Goal: Task Accomplishment & Management: Manage account settings

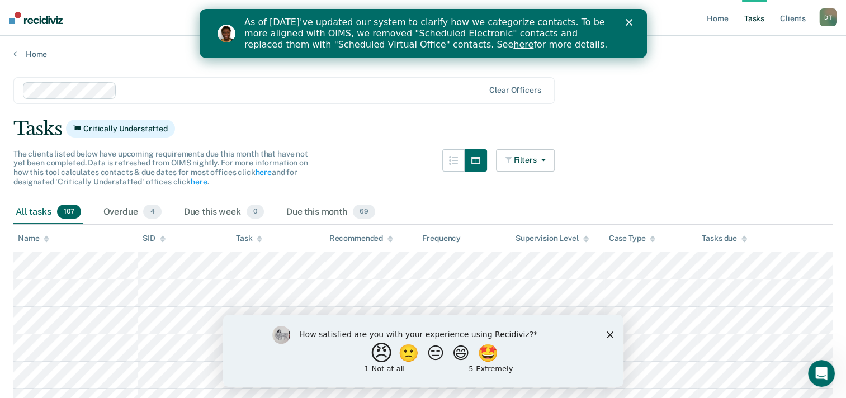
click at [369, 351] on button "😠" at bounding box center [382, 353] width 26 height 22
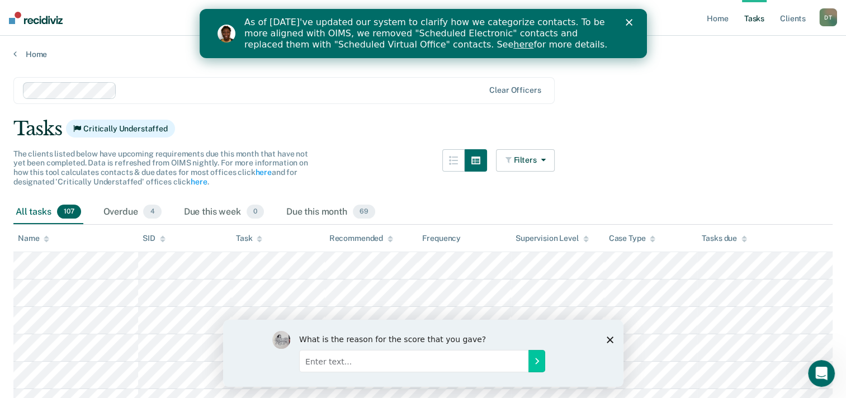
click at [449, 365] on input "Enter text..." at bounding box center [413, 361] width 229 height 22
type input "I think it's unnecessary"
click at [537, 361] on icon "Submit your response" at bounding box center [536, 360] width 9 height 9
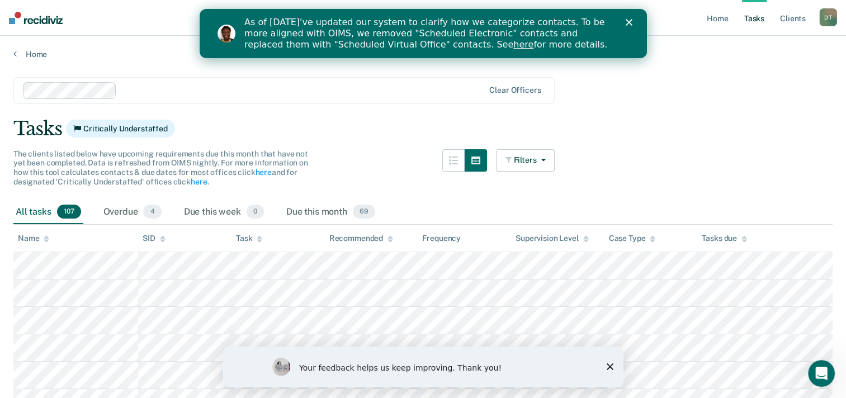
click at [612, 370] on polygon "Close survey" at bounding box center [609, 367] width 7 height 7
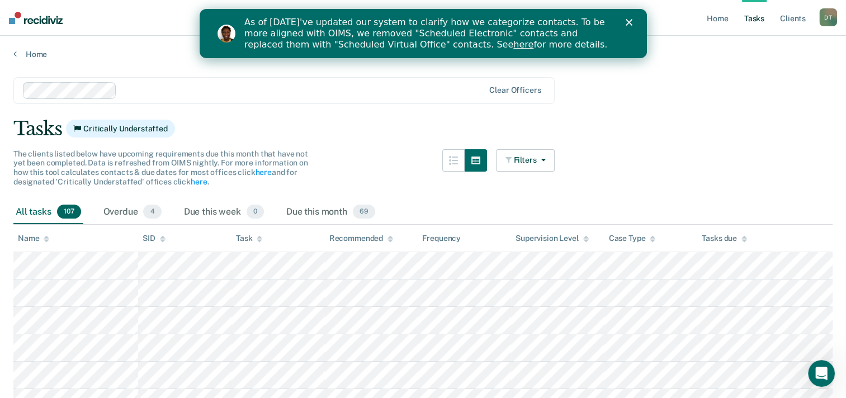
drag, startPoint x: 798, startPoint y: 149, endPoint x: 806, endPoint y: 148, distance: 8.6
click at [132, 210] on div "Overdue 4" at bounding box center [132, 212] width 63 height 25
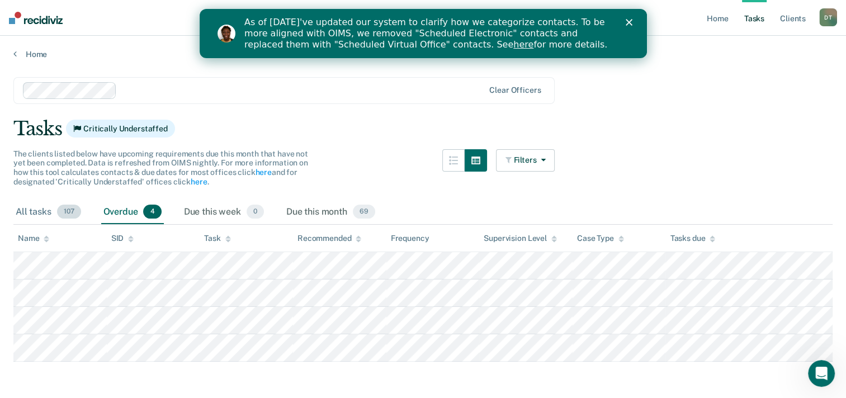
click at [36, 211] on div "All tasks 107" at bounding box center [48, 212] width 70 height 25
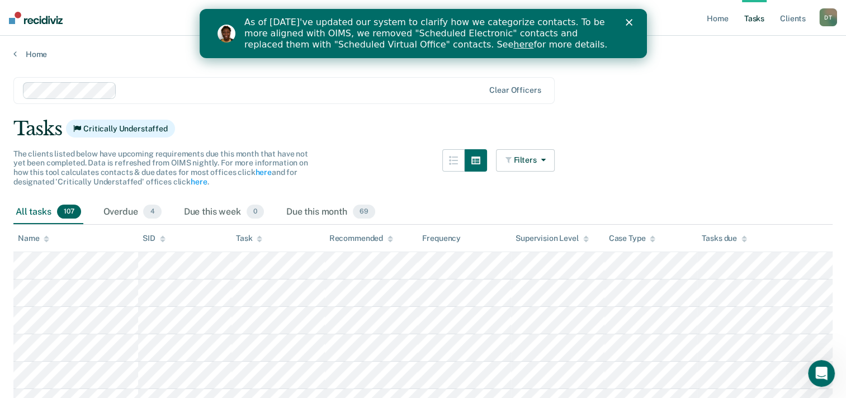
click at [48, 238] on icon at bounding box center [47, 237] width 6 height 3
click at [513, 45] on link "here" at bounding box center [523, 44] width 20 height 11
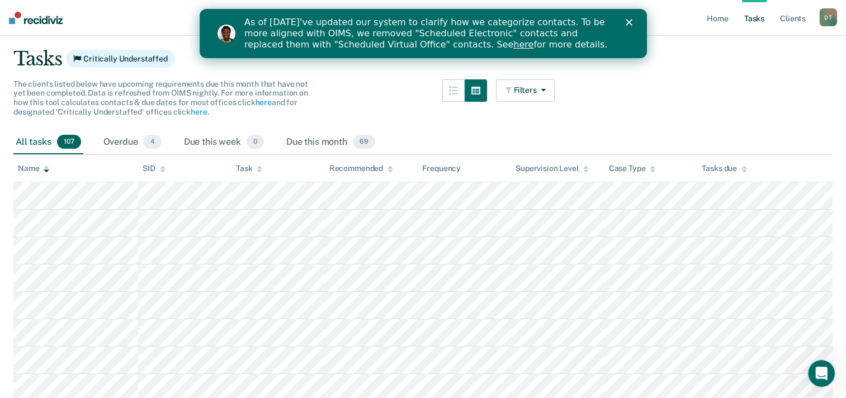
scroll to position [112, 0]
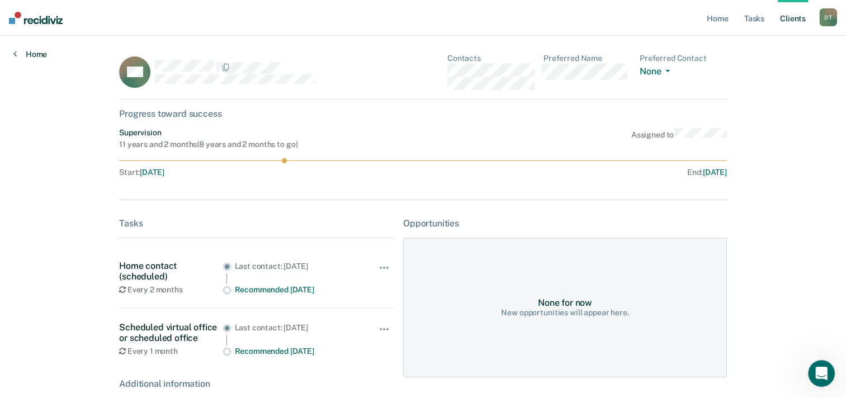
click at [38, 55] on link "Home" at bounding box center [30, 54] width 34 height 10
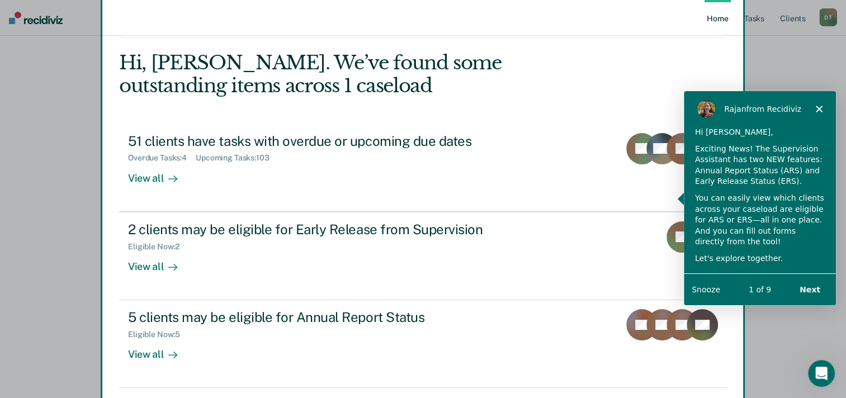
scroll to position [77, 0]
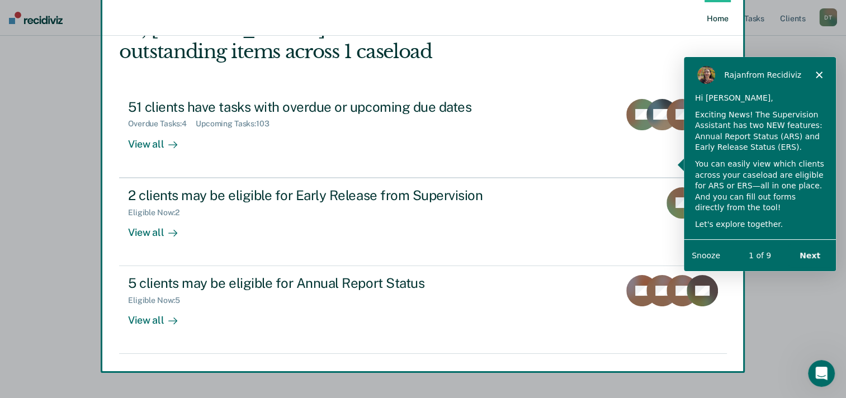
click at [710, 257] on button "Snooze" at bounding box center [705, 255] width 29 height 12
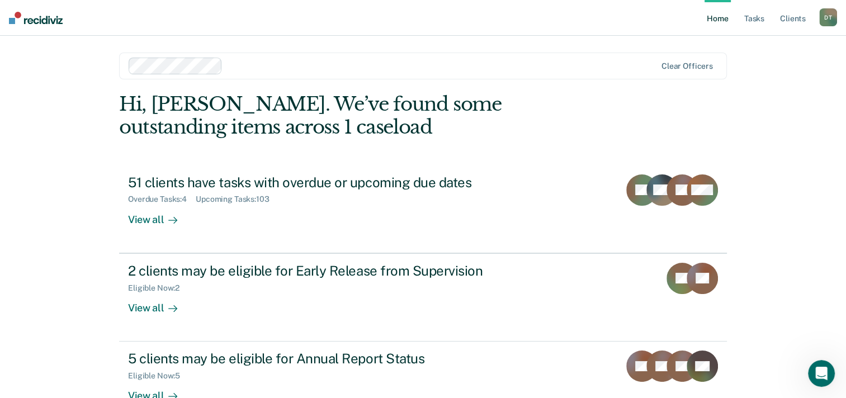
scroll to position [0, 0]
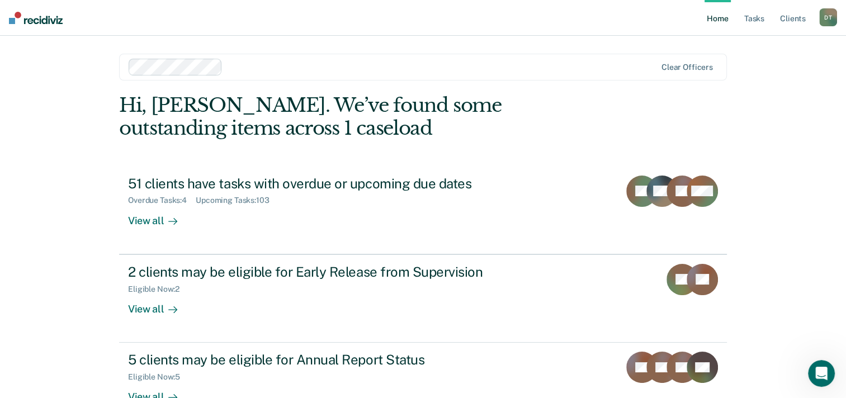
click at [723, 18] on link "Home" at bounding box center [718, 18] width 26 height 36
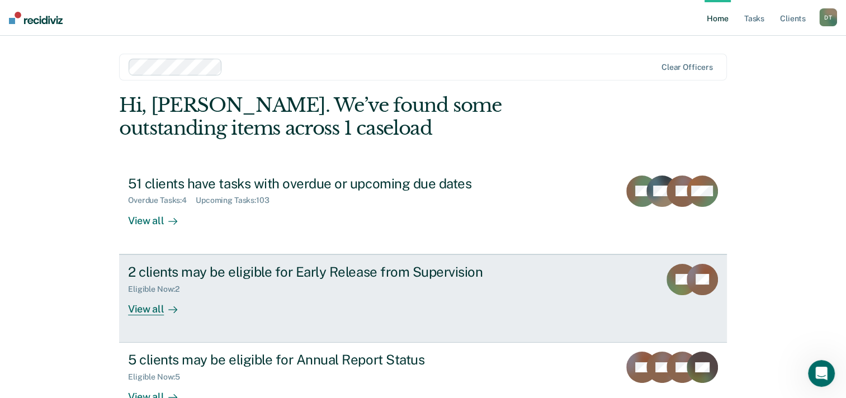
click at [142, 309] on div "View all" at bounding box center [159, 305] width 63 height 22
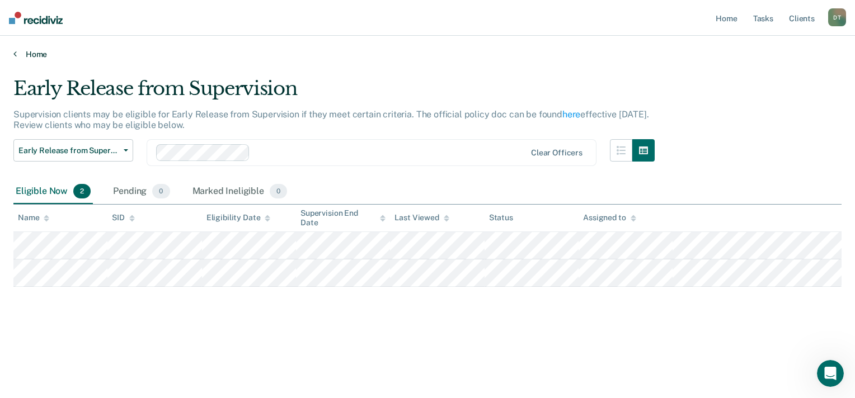
click at [13, 51] on icon at bounding box center [14, 53] width 3 height 9
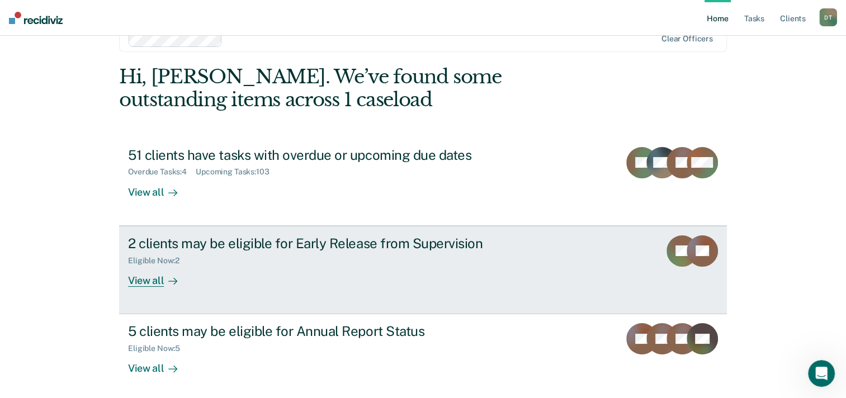
scroll to position [56, 0]
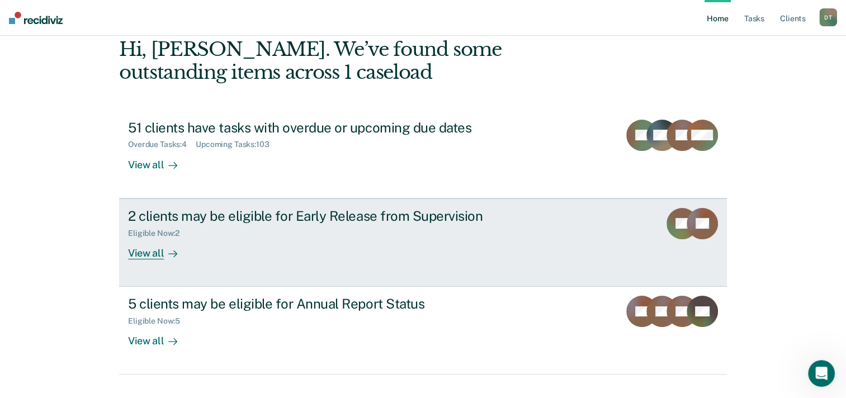
click at [164, 257] on div at bounding box center [170, 253] width 13 height 13
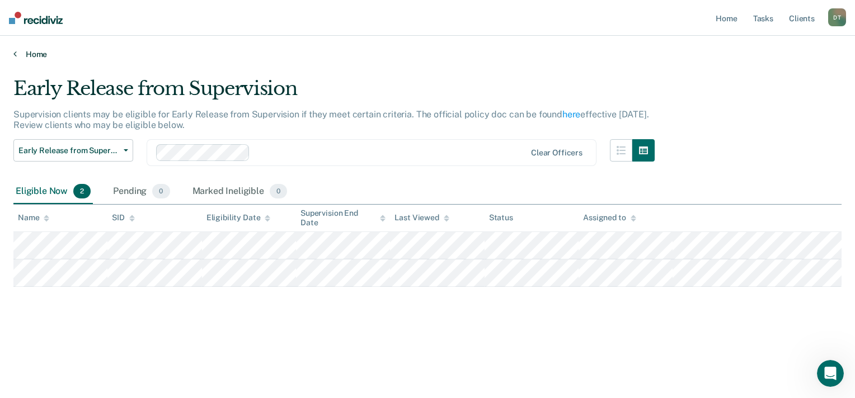
click at [28, 55] on link "Home" at bounding box center [427, 54] width 828 height 10
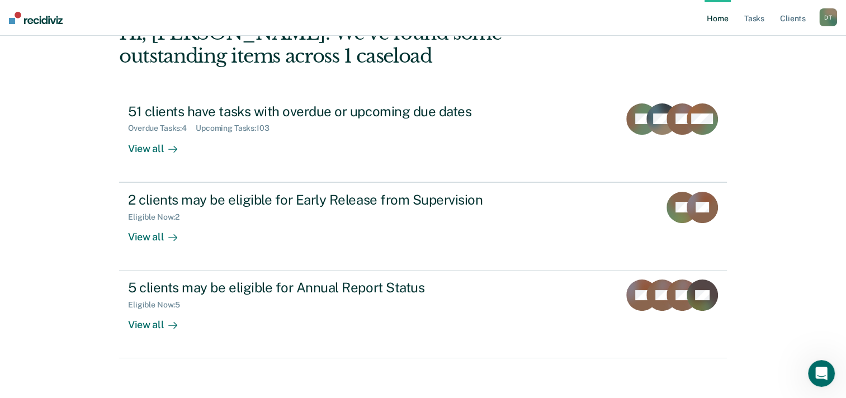
scroll to position [77, 0]
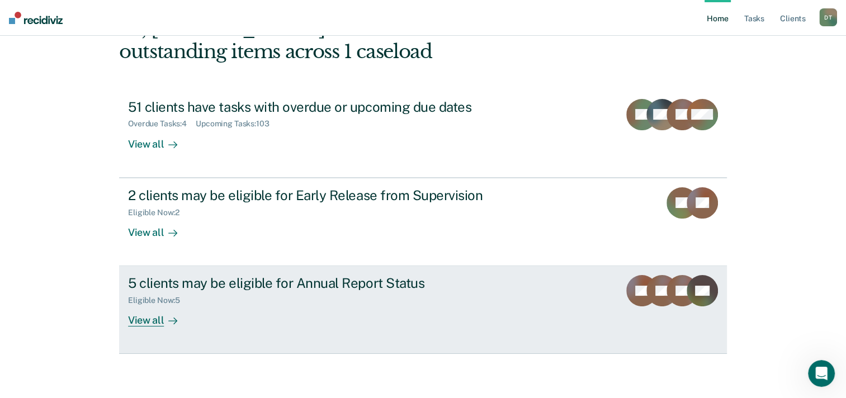
click at [157, 320] on div "View all" at bounding box center [159, 316] width 63 height 22
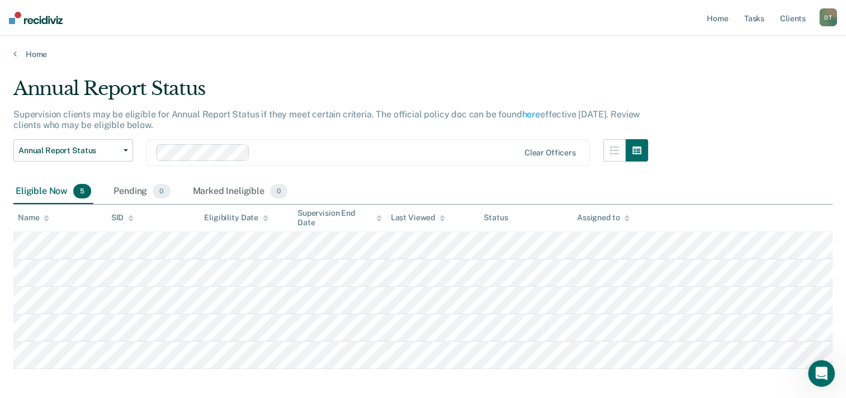
scroll to position [50, 0]
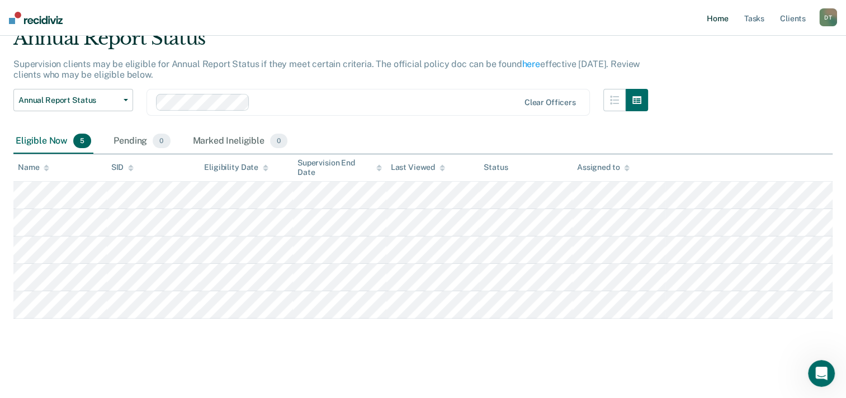
click at [723, 20] on link "Home" at bounding box center [718, 18] width 26 height 36
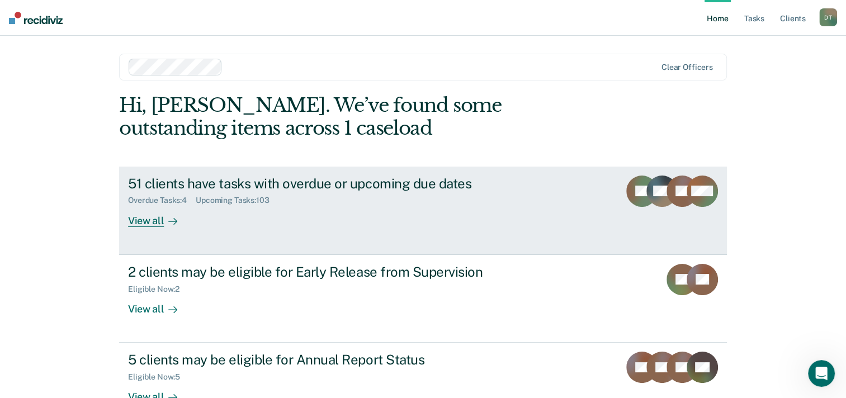
click at [152, 219] on div "View all" at bounding box center [159, 216] width 63 height 22
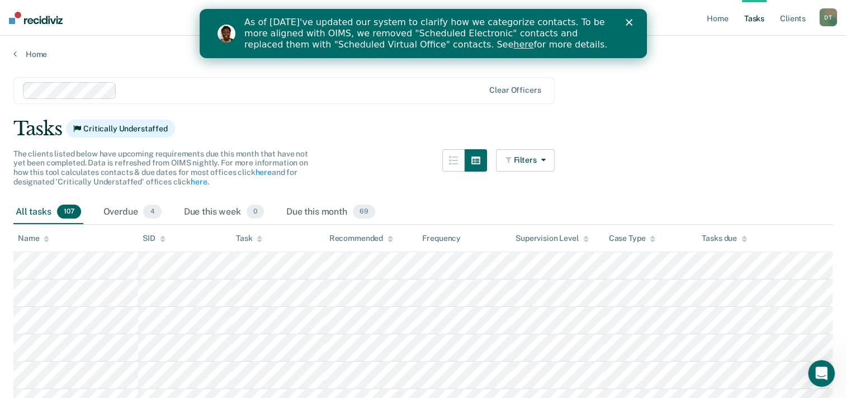
click at [47, 237] on icon at bounding box center [47, 237] width 6 height 3
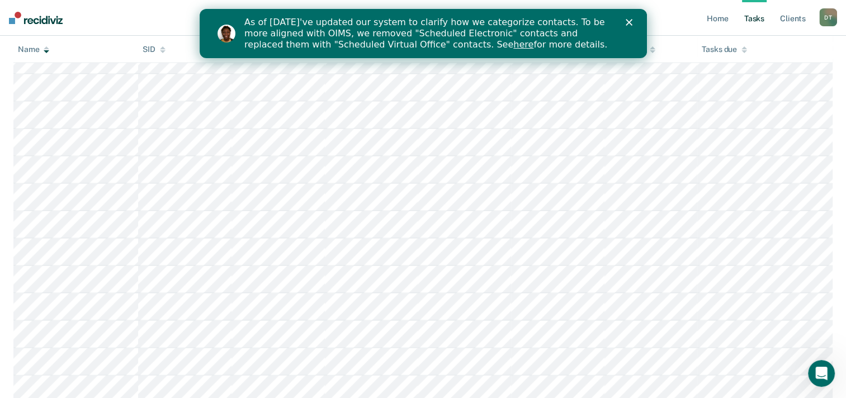
scroll to position [2238, 0]
click at [831, 16] on div "D T" at bounding box center [829, 17] width 18 height 18
click at [769, 73] on link "Log Out" at bounding box center [783, 74] width 90 height 10
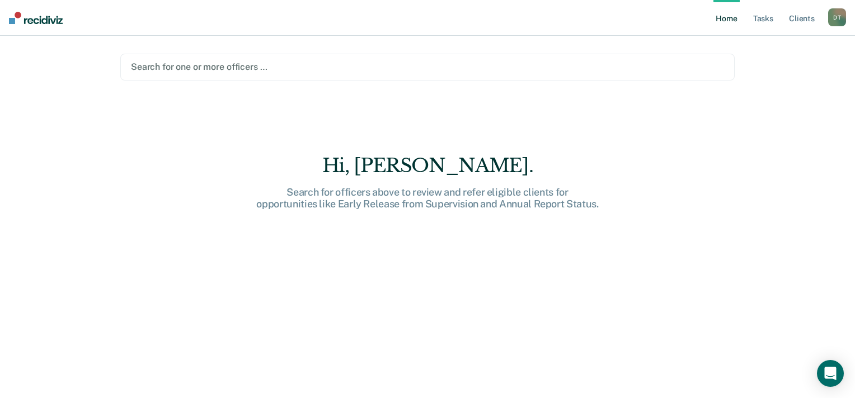
click at [290, 75] on div "Search for one or more officers …" at bounding box center [427, 67] width 614 height 27
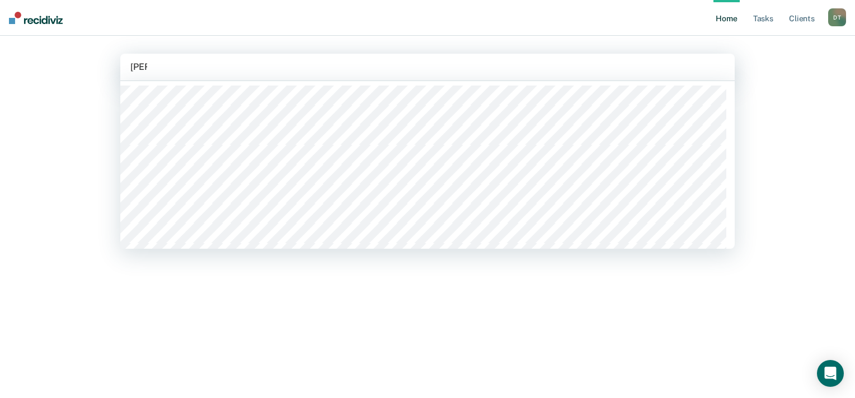
type input "kimi"
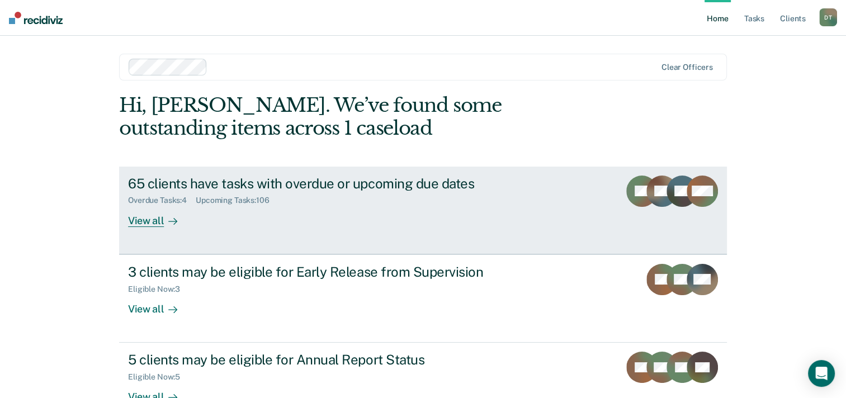
click at [146, 214] on div "View all" at bounding box center [159, 216] width 63 height 22
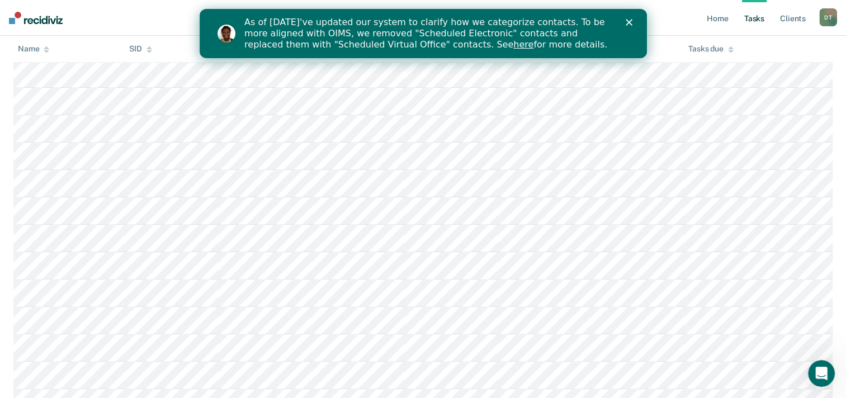
scroll to position [1343, 0]
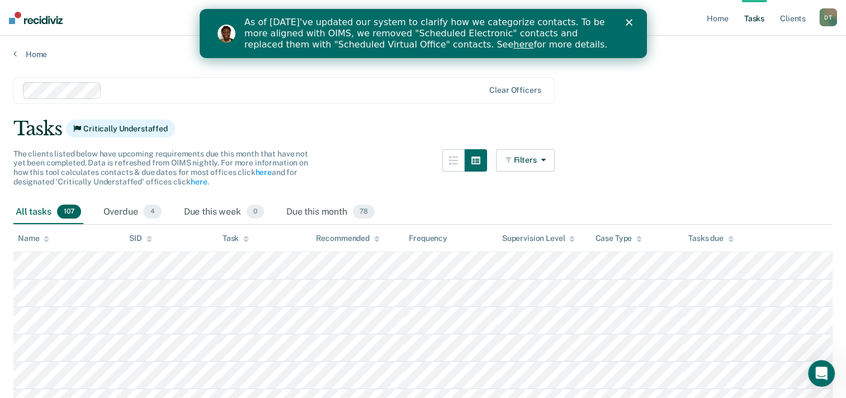
click at [513, 45] on link "here" at bounding box center [523, 44] width 20 height 11
click at [817, 366] on icon "Open Intercom Messenger" at bounding box center [820, 372] width 18 height 18
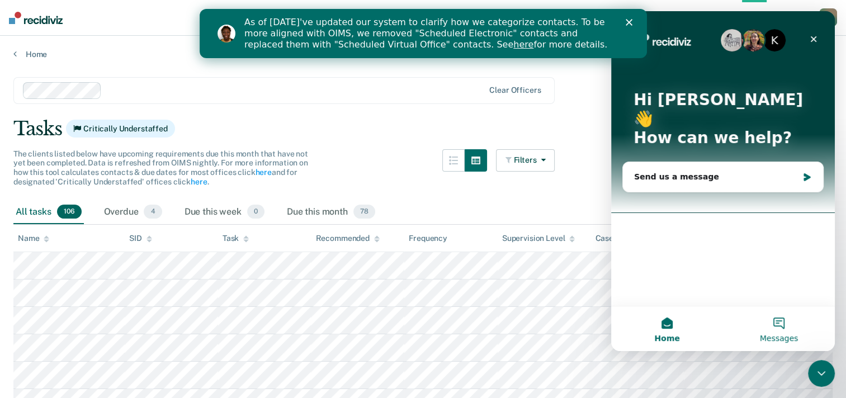
click at [761, 308] on button "Messages" at bounding box center [779, 329] width 112 height 45
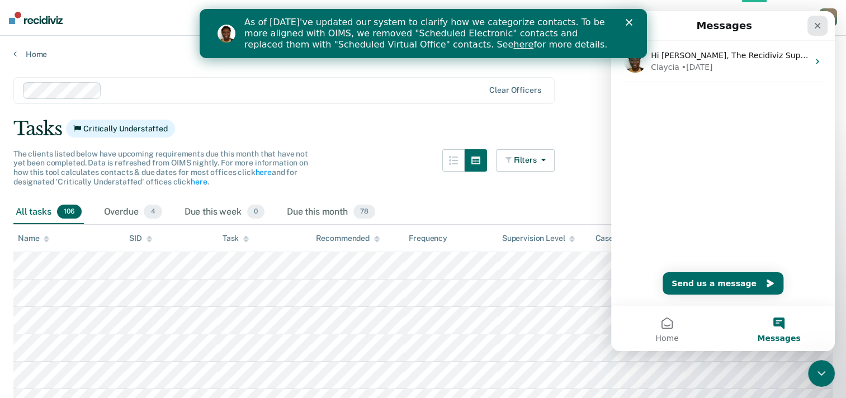
click at [817, 29] on icon "Close" at bounding box center [817, 25] width 9 height 9
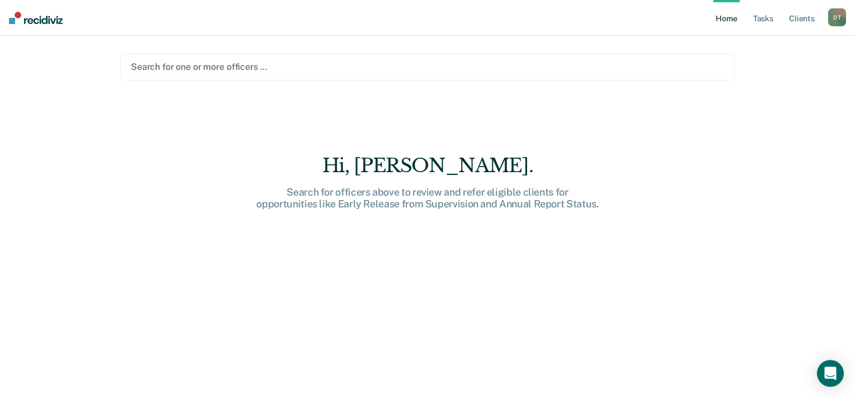
click at [363, 72] on div at bounding box center [427, 66] width 593 height 13
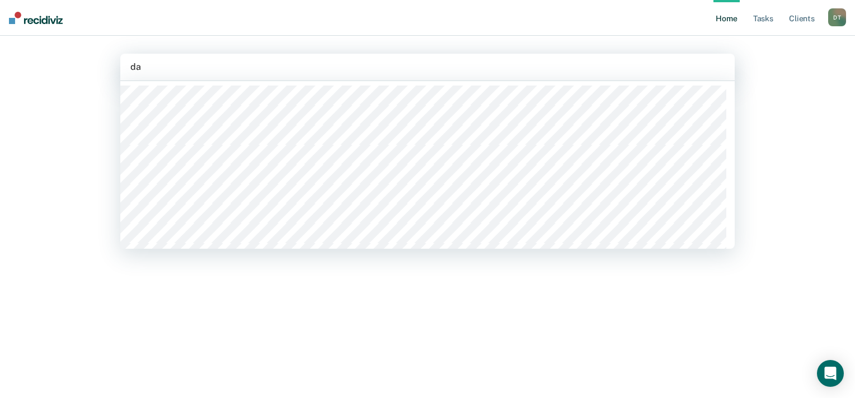
type input "dap"
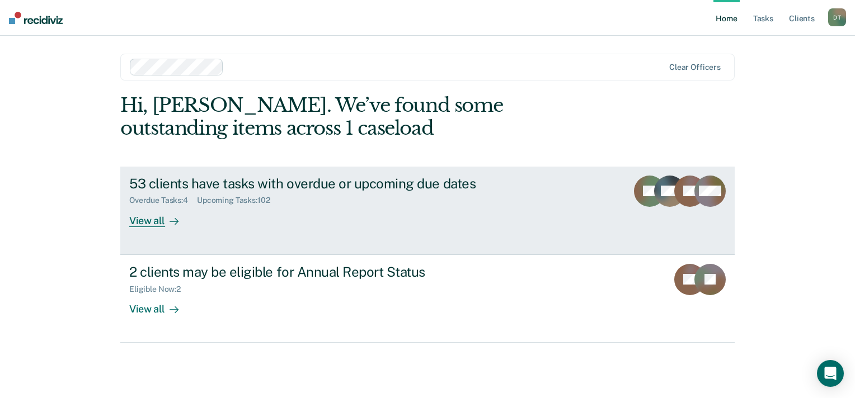
click at [143, 219] on div "View all" at bounding box center [160, 216] width 63 height 22
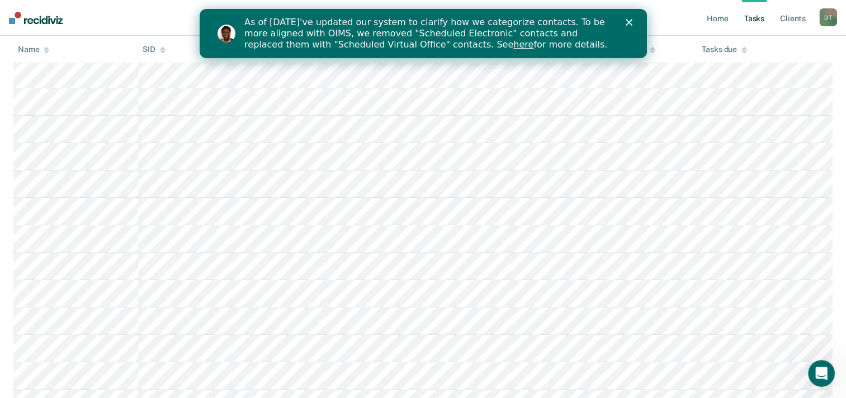
scroll to position [336, 0]
click at [513, 47] on link "here" at bounding box center [523, 44] width 20 height 11
